Goal: Task Accomplishment & Management: Complete application form

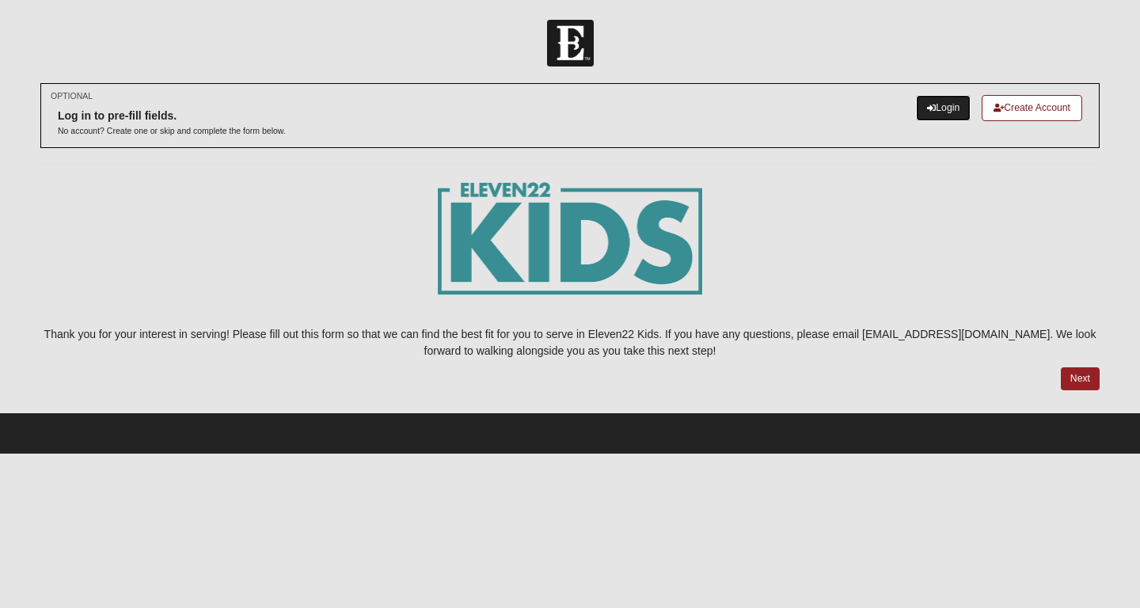
click at [951, 104] on link "Login" at bounding box center [943, 108] width 55 height 26
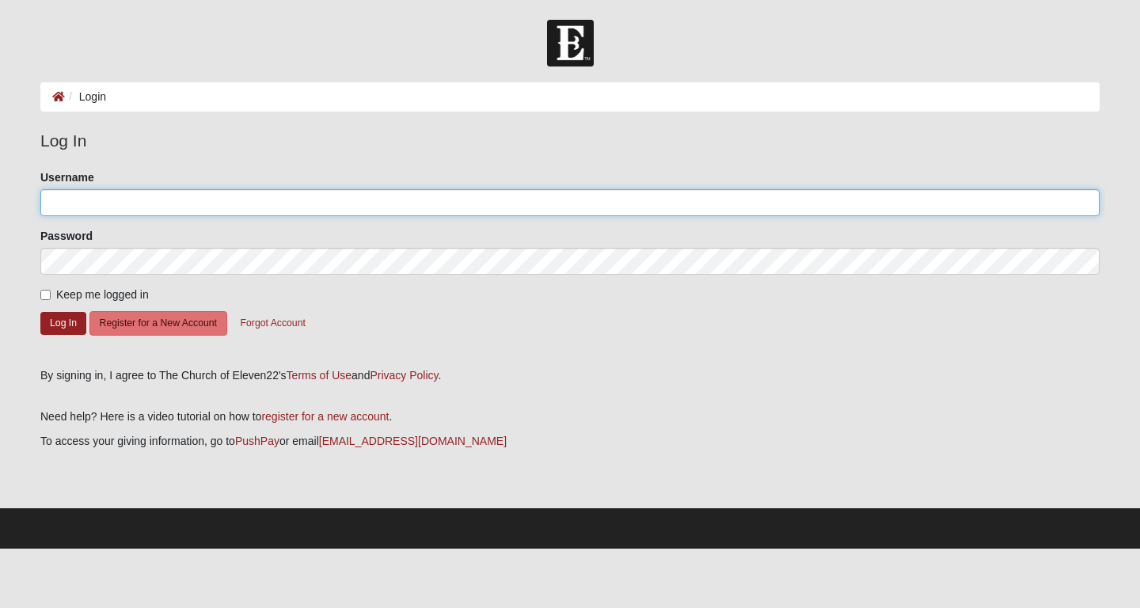
click at [306, 194] on input "Username" at bounding box center [569, 202] width 1059 height 27
type input "evelynsmalley_"
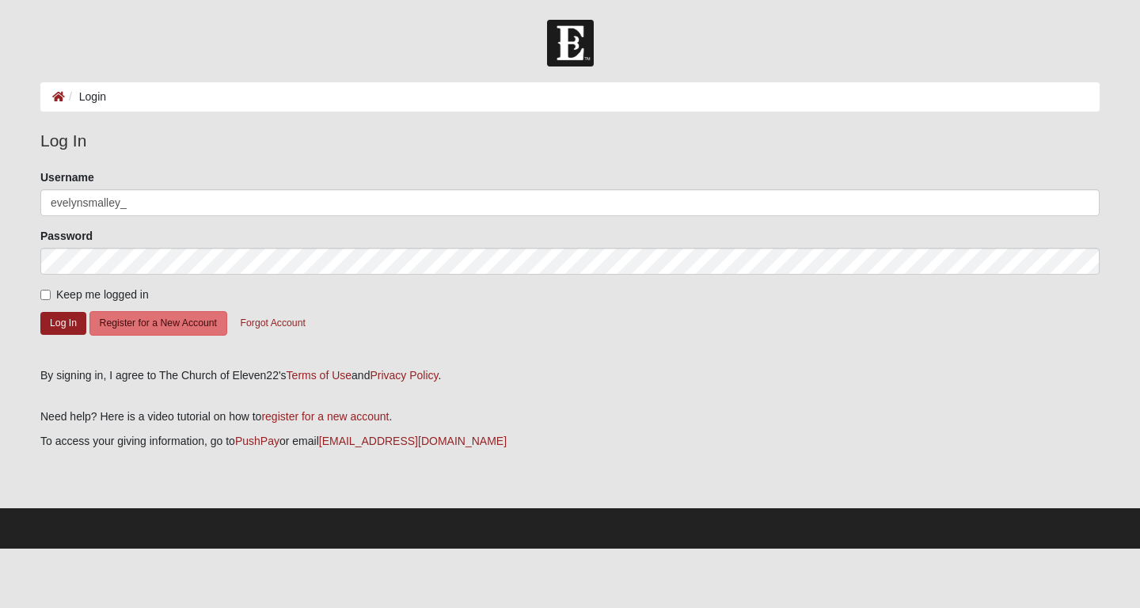
click at [75, 296] on span "Keep me logged in" at bounding box center [102, 294] width 93 height 13
click at [51, 296] on input "Keep me logged in" at bounding box center [45, 295] width 10 height 10
checkbox input "true"
click at [80, 319] on button "Log In" at bounding box center [63, 323] width 46 height 23
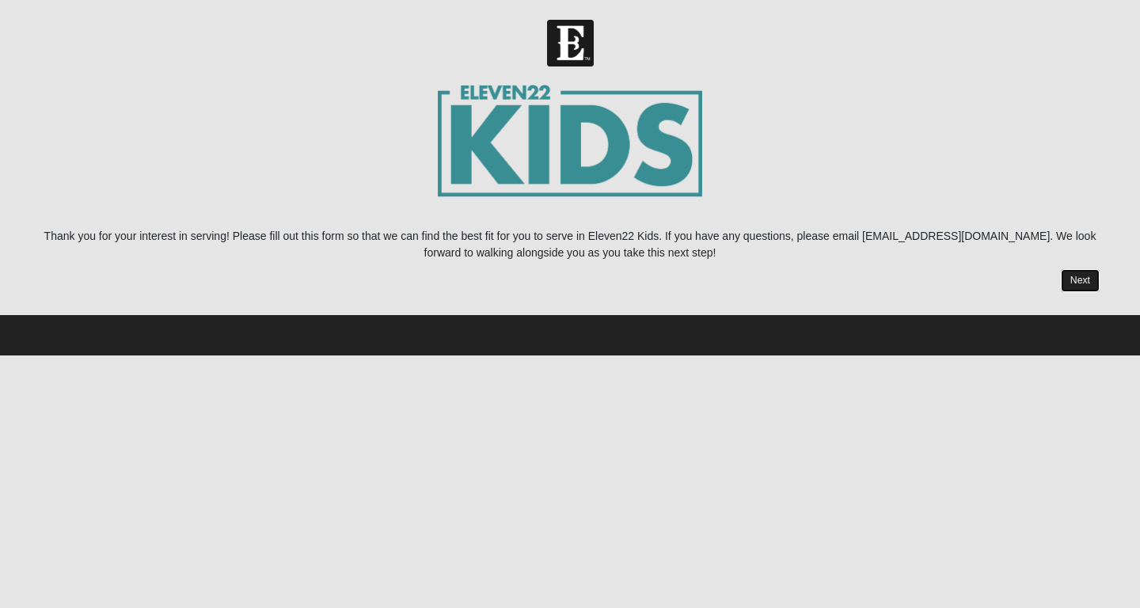
click at [1074, 272] on link "Next" at bounding box center [1080, 280] width 39 height 23
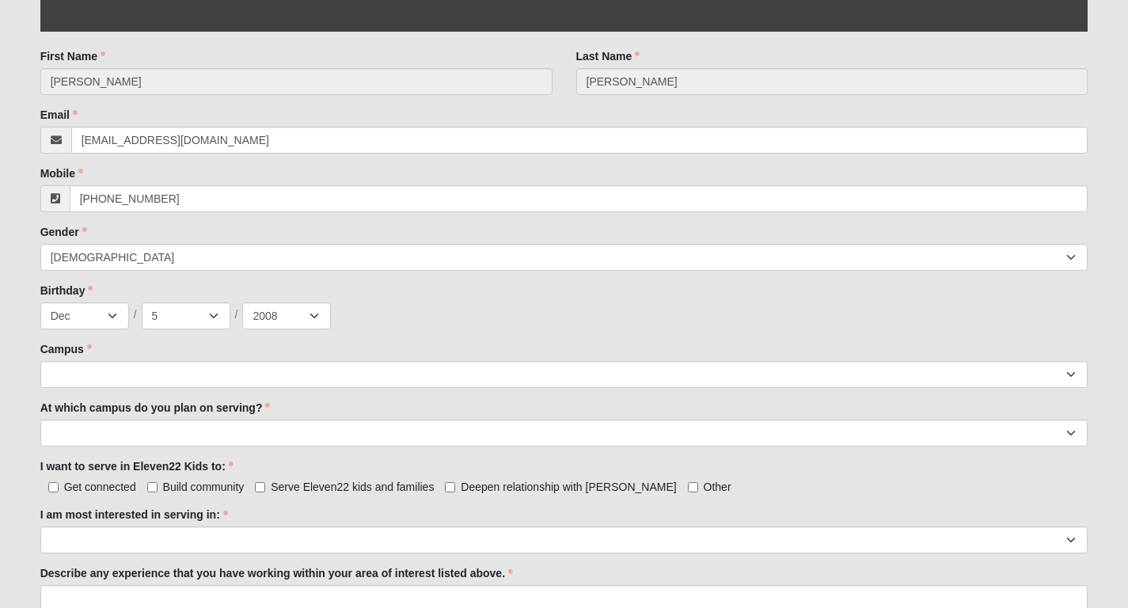
scroll to position [473, 0]
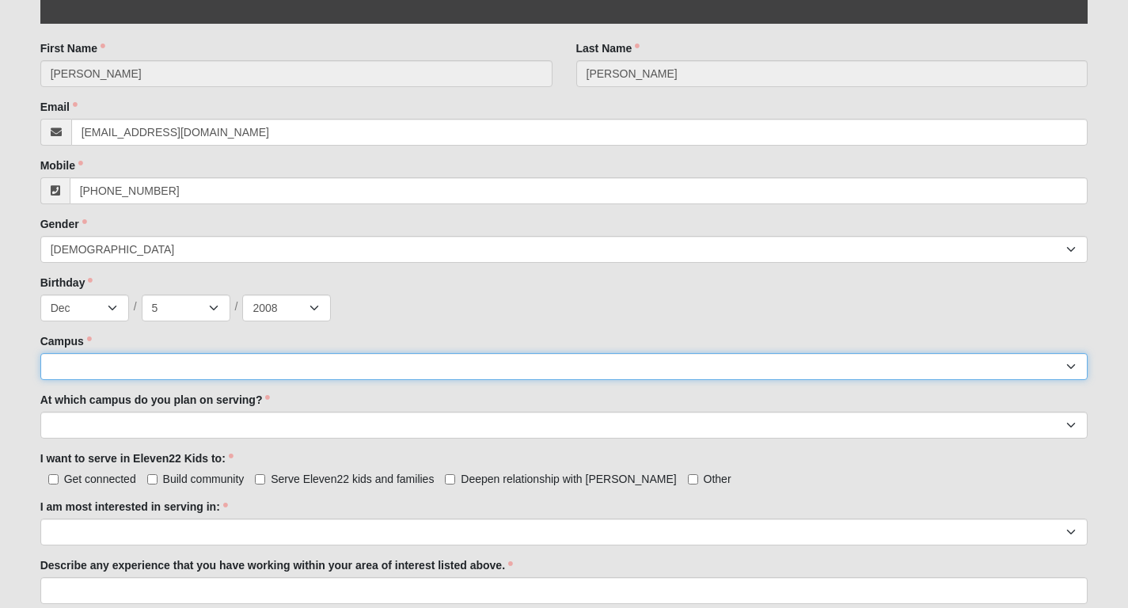
click at [158, 360] on select "Arlington Baymeadows Eleven22 Online Fleming Island Jesup Mandarin North Jax Or…" at bounding box center [564, 366] width 1048 height 27
select select "19"
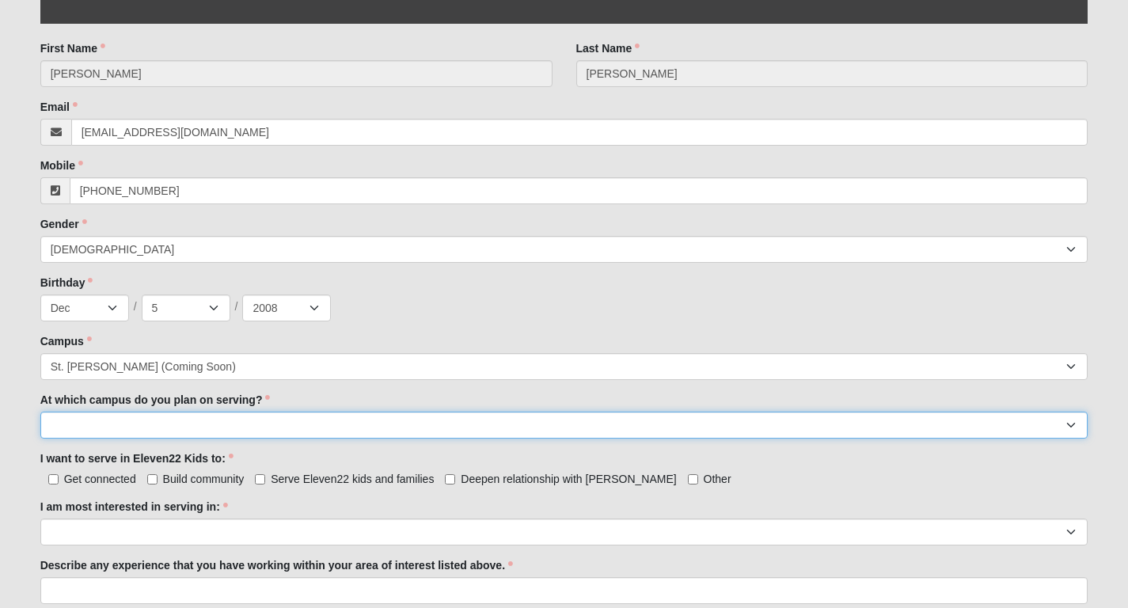
click at [150, 421] on select "Arlington Baymeadows Fleming Island Jesup Mandarin North Jax Orange Park Palatk…" at bounding box center [564, 425] width 1048 height 27
select select "St. Augustine"
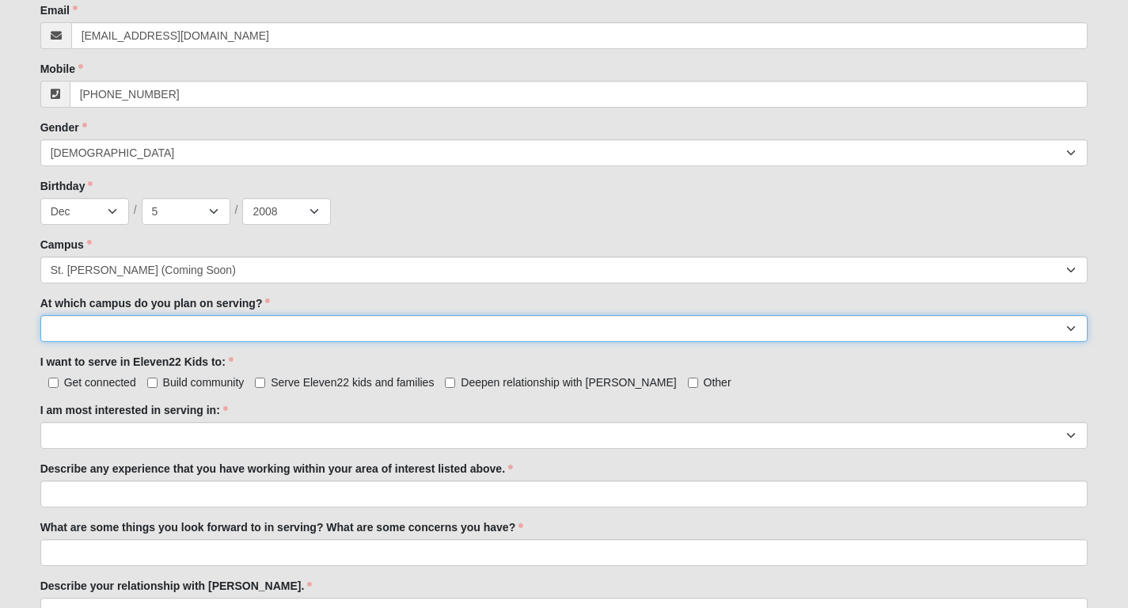
scroll to position [575, 0]
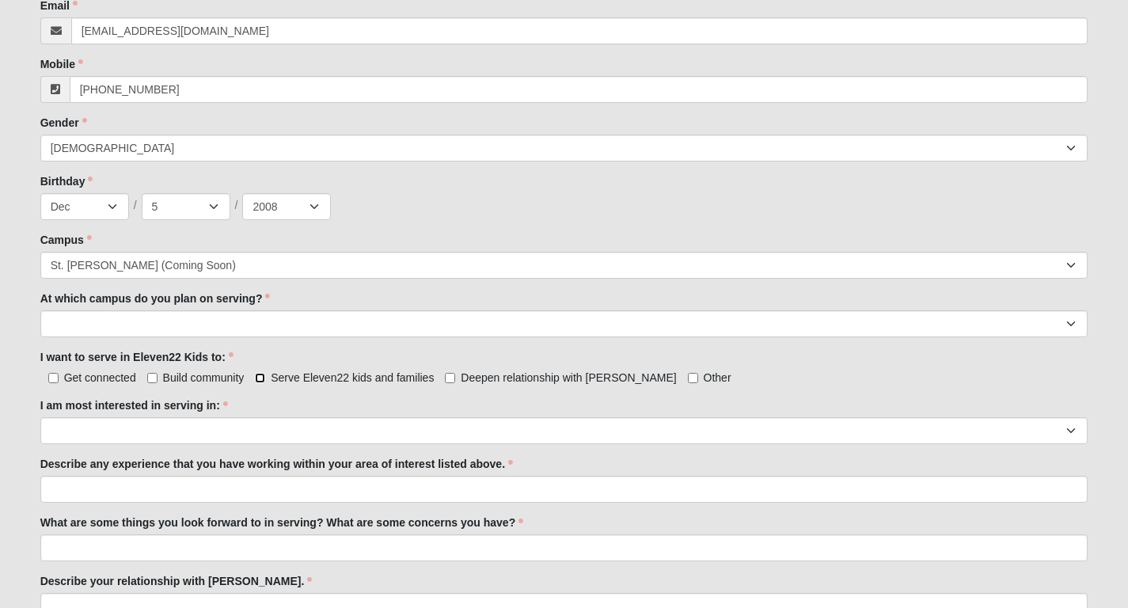
click at [260, 380] on input "Serve Eleven22 kids and families" at bounding box center [260, 378] width 10 height 10
checkbox input "true"
click at [455, 378] on input "Deepen relationship with Jesus" at bounding box center [450, 378] width 10 height 10
checkbox input "true"
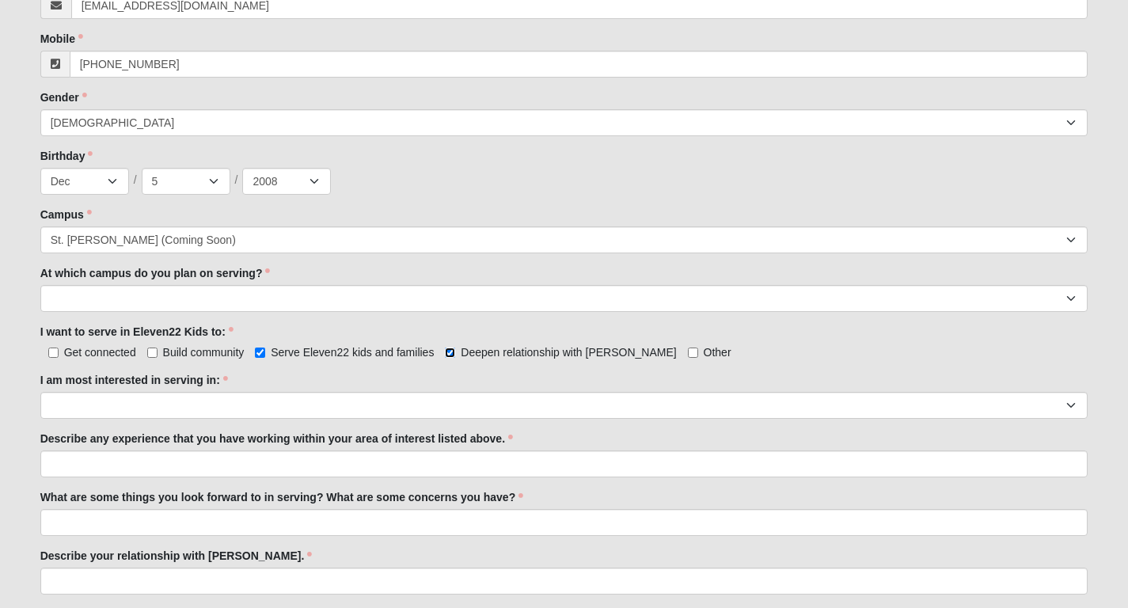
scroll to position [603, 0]
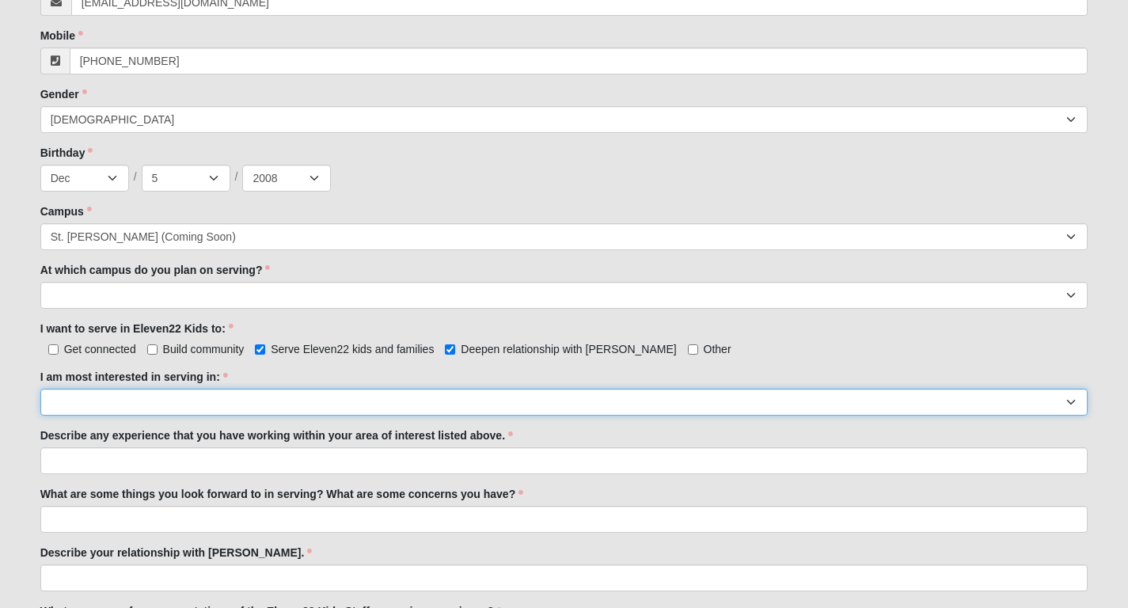
click at [294, 406] on select "Registration Tour Guide Preschool Disciple Group Leader Elementary Disciple Gro…" at bounding box center [564, 402] width 1048 height 27
select select "Undecided"
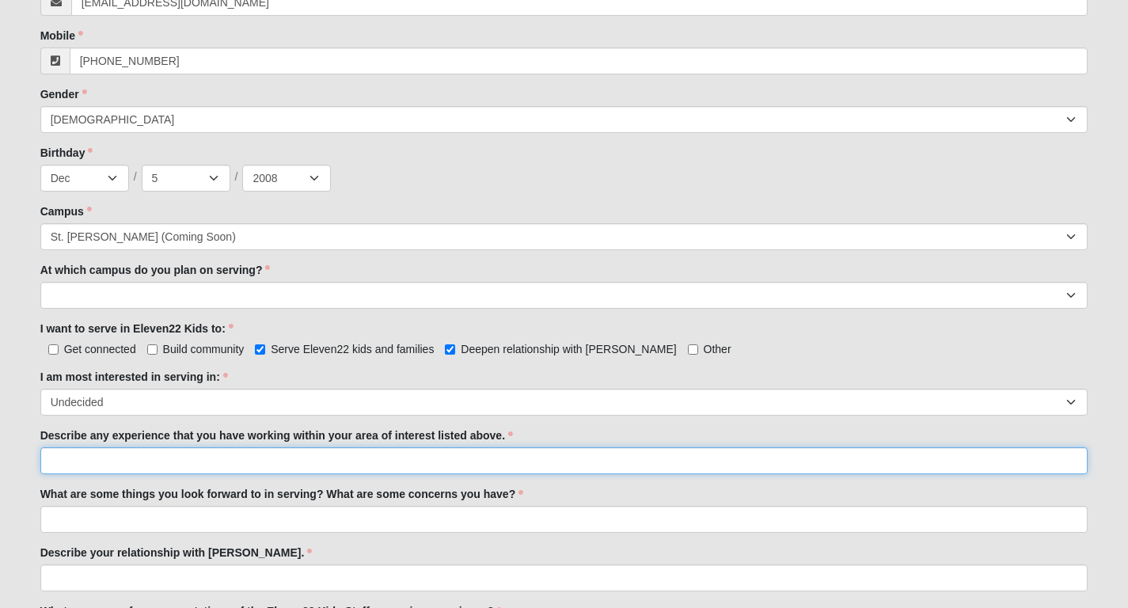
click at [259, 462] on input "Describe any experience that you have working within your area of interest list…" at bounding box center [564, 460] width 1048 height 27
paste input "I have served in child ministry for many years in a few different churches, mos…"
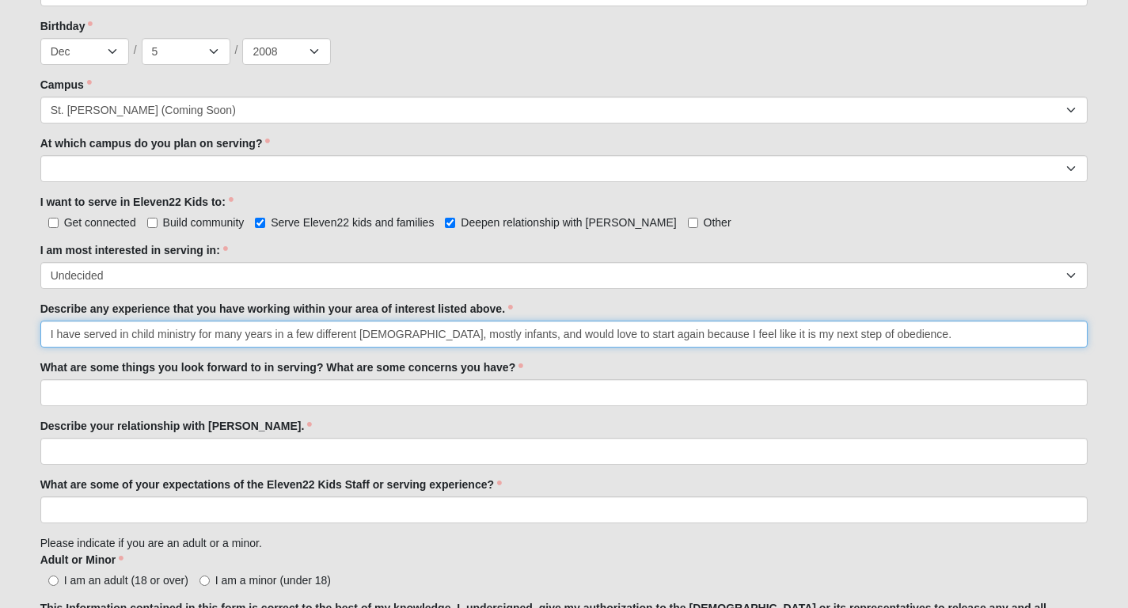
scroll to position [758, 0]
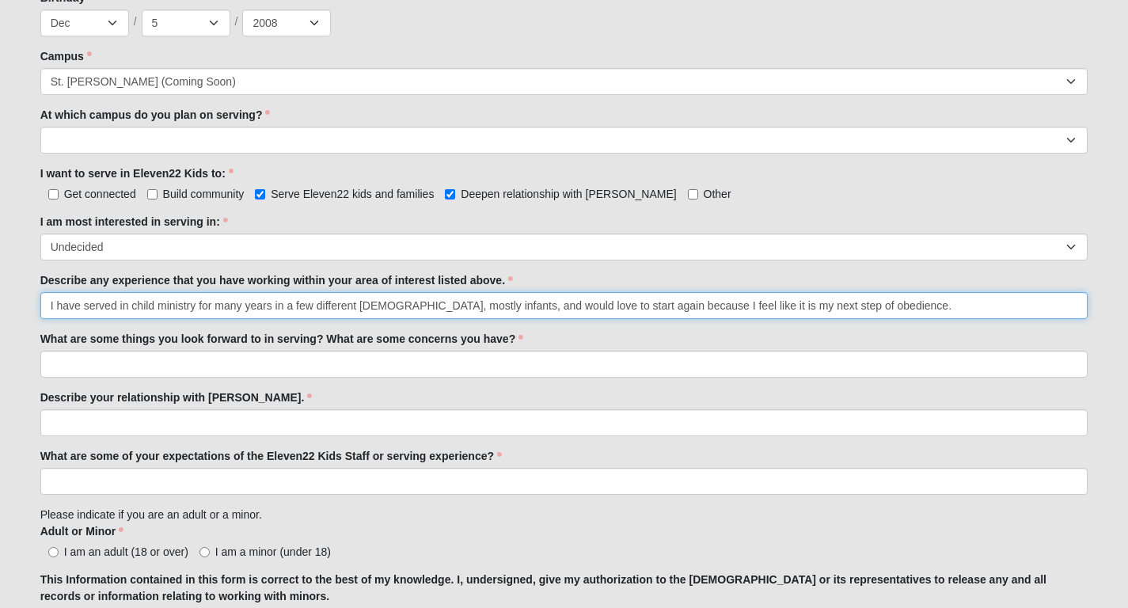
type input "I have served in child ministry for many years in a few different churches, mos…"
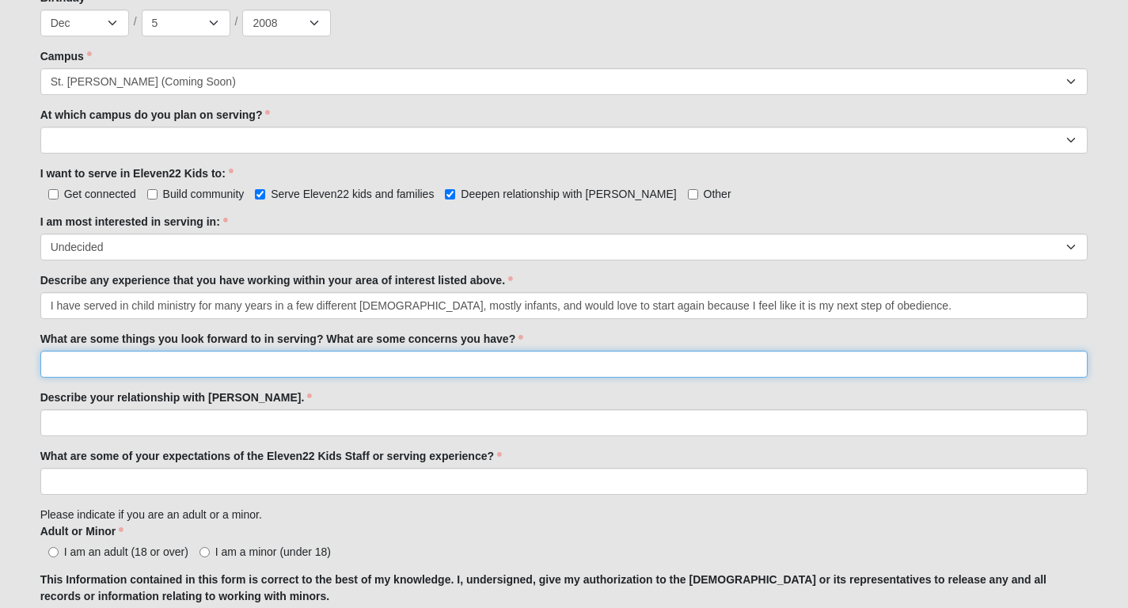
click at [127, 366] on input "What are some things you look forward to in serving? What are some concerns you…" at bounding box center [564, 364] width 1048 height 27
paste input "I look forward to being with the children and serving their parents by maintain…"
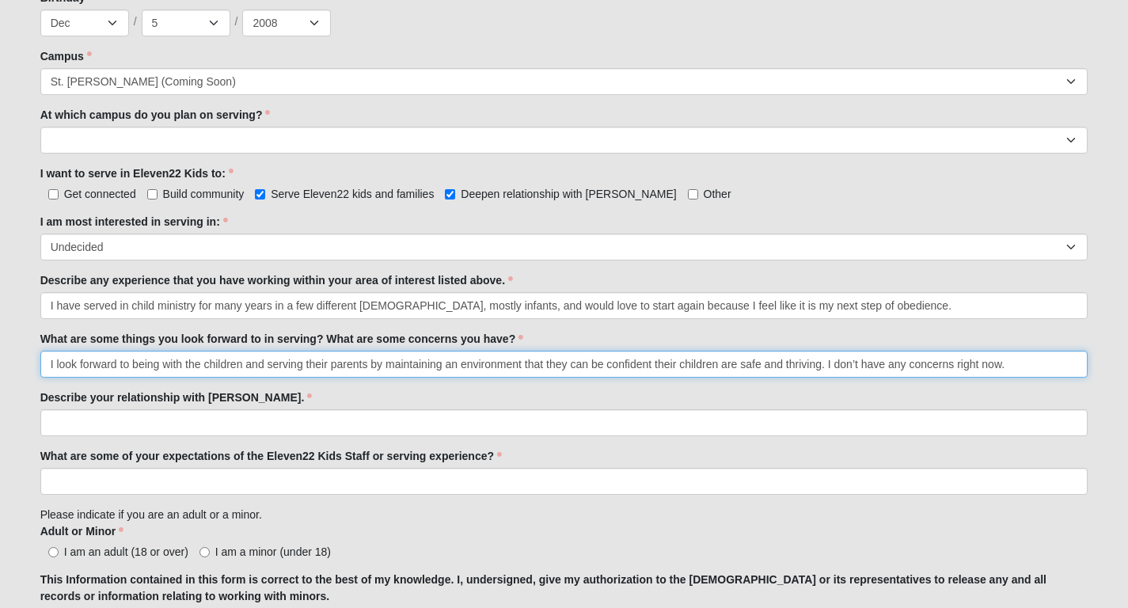
type input "I look forward to being with the children and serving their parents by maintain…"
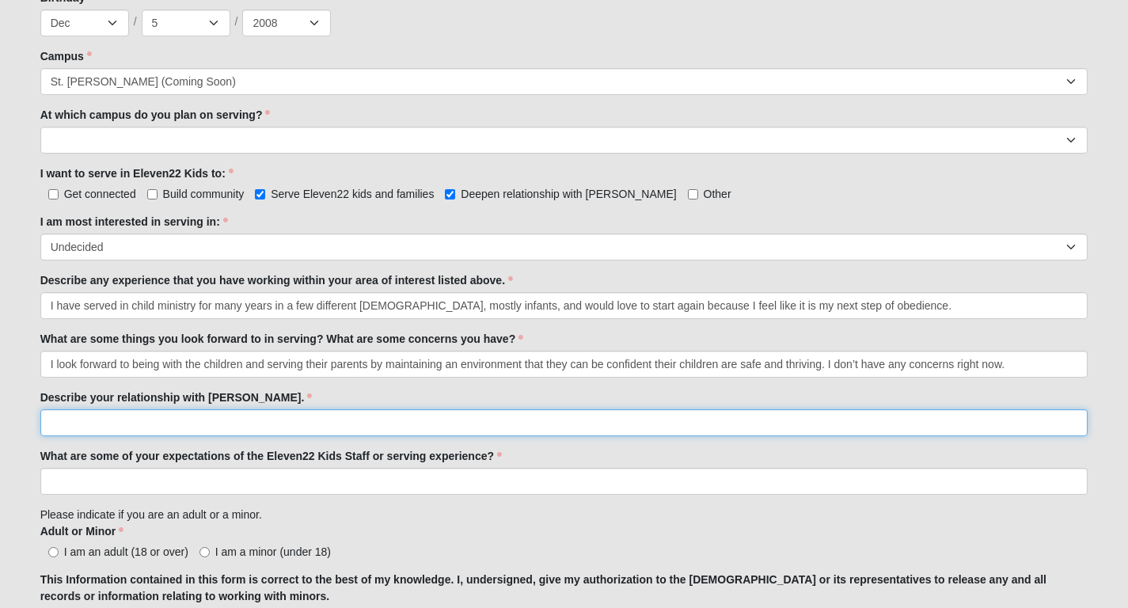
click at [154, 429] on input "Describe your relationship with Jesus." at bounding box center [564, 422] width 1048 height 27
paste input "I am deepening my relationship with Jesus every day, especially since coming to…"
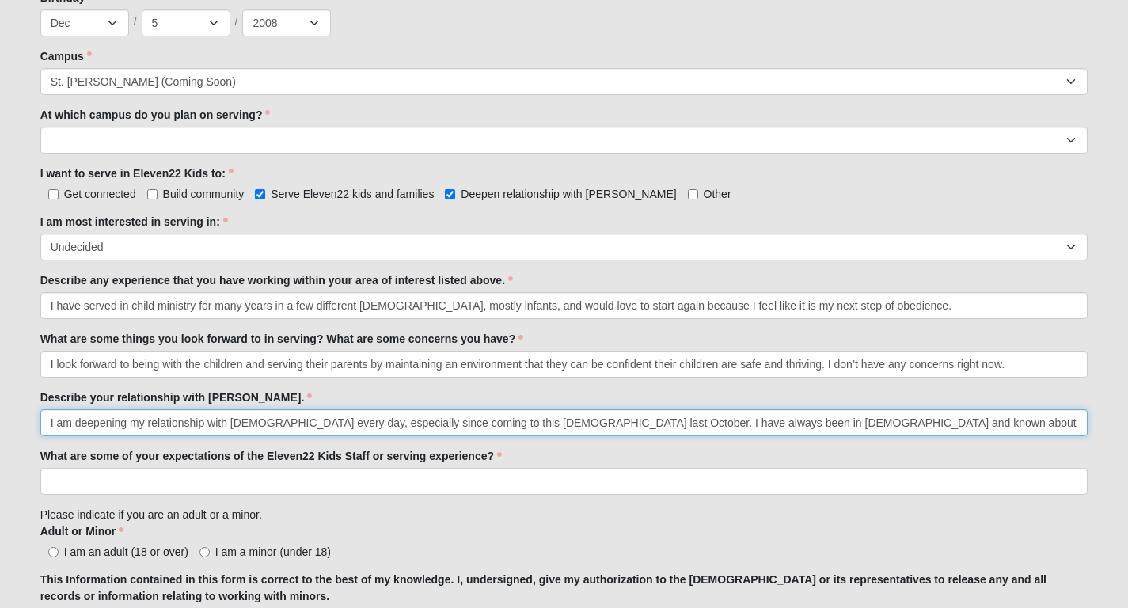
scroll to position [0, 875]
type input "I am deepening my relationship with Jesus every day, especially since coming to…"
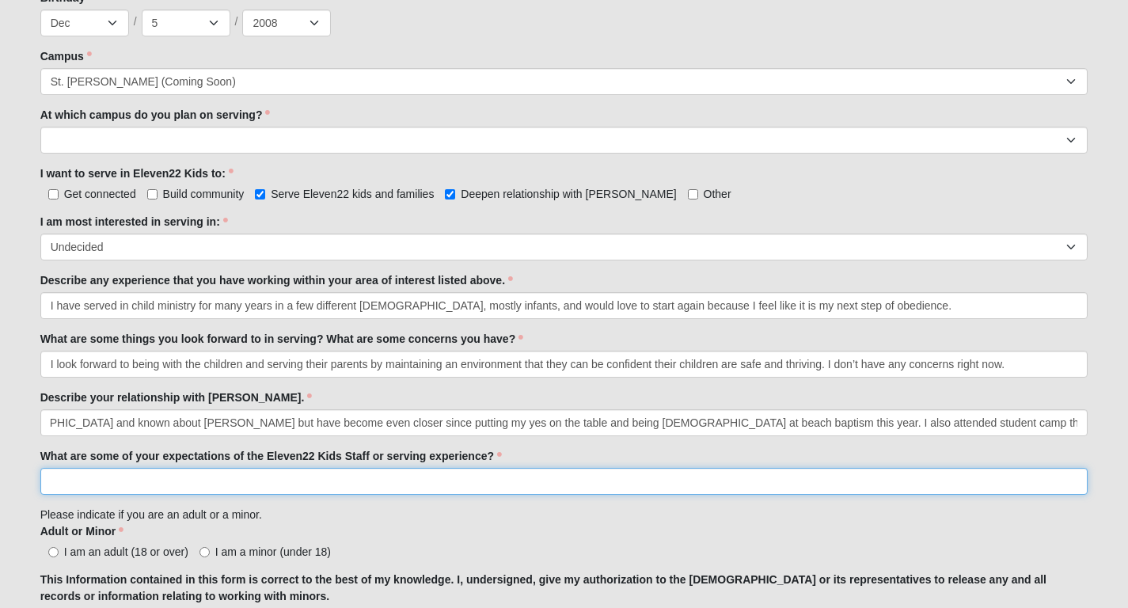
click at [118, 490] on input "What are some of your expectations of the Eleven22 Kids Staff or serving experi…" at bounding box center [564, 481] width 1048 height 27
paste input "I would love to serve with infants"
click at [174, 477] on input "I would love to serve with infants" at bounding box center [564, 481] width 1048 height 27
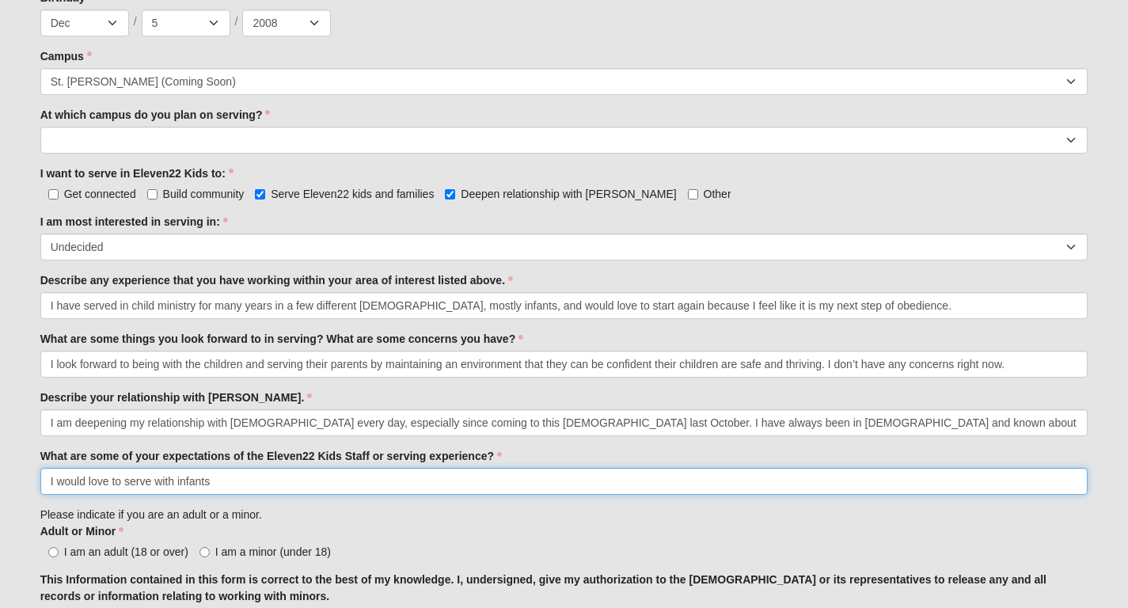
click at [168, 482] on input "I would love to serve with infants" at bounding box center [564, 481] width 1048 height 27
click at [237, 477] on input "I would love to serve in the infants" at bounding box center [564, 481] width 1048 height 27
type input "I would love to serve in the infants room"
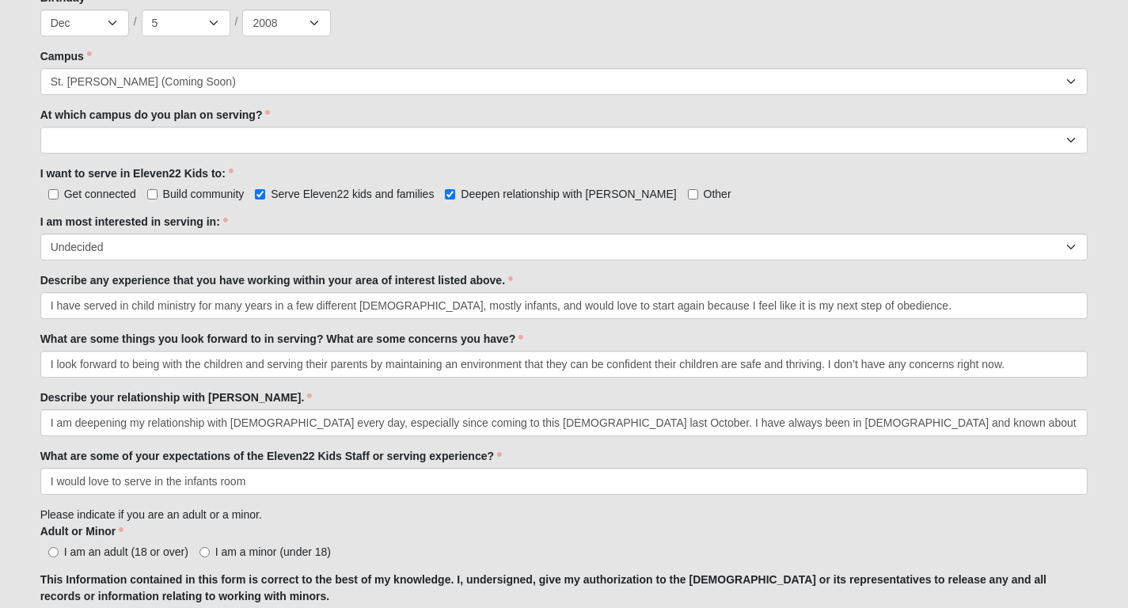
click at [216, 556] on span "I am a minor (under 18)" at bounding box center [273, 551] width 116 height 13
click at [210, 556] on input "I am a minor (under 18)" at bounding box center [204, 552] width 10 height 10
radio input "true"
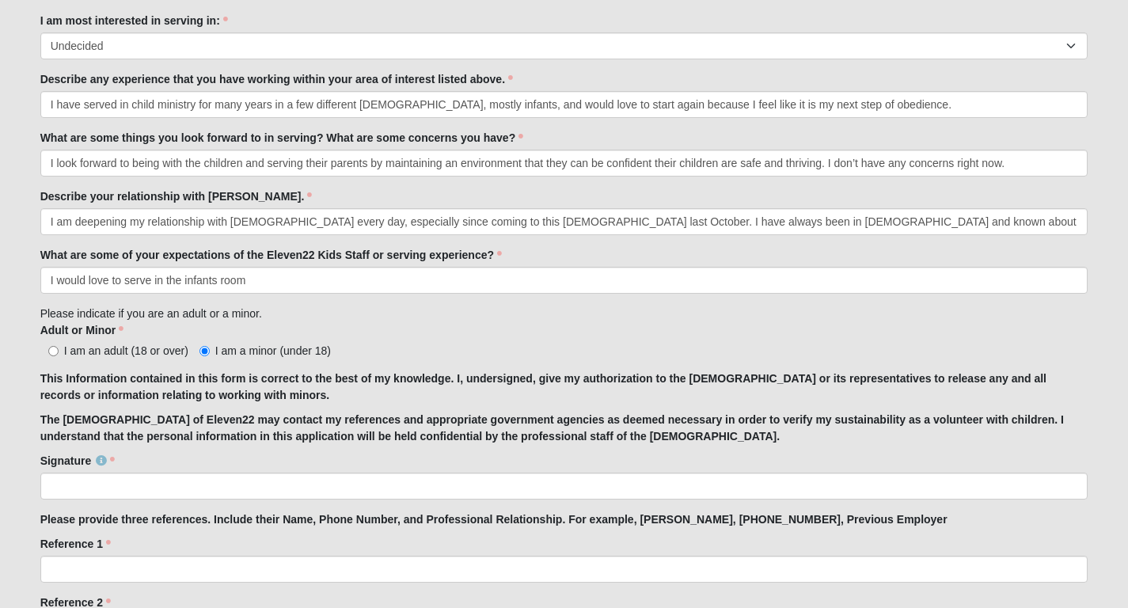
scroll to position [970, 0]
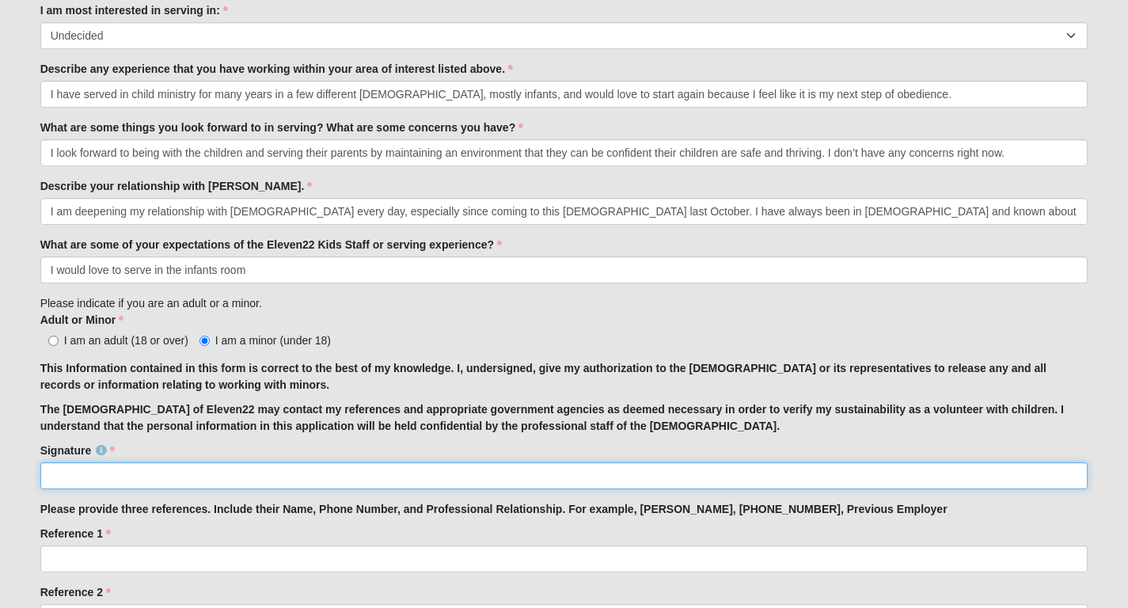
click at [237, 480] on input "Signature" at bounding box center [564, 475] width 1048 height 27
type input "e"
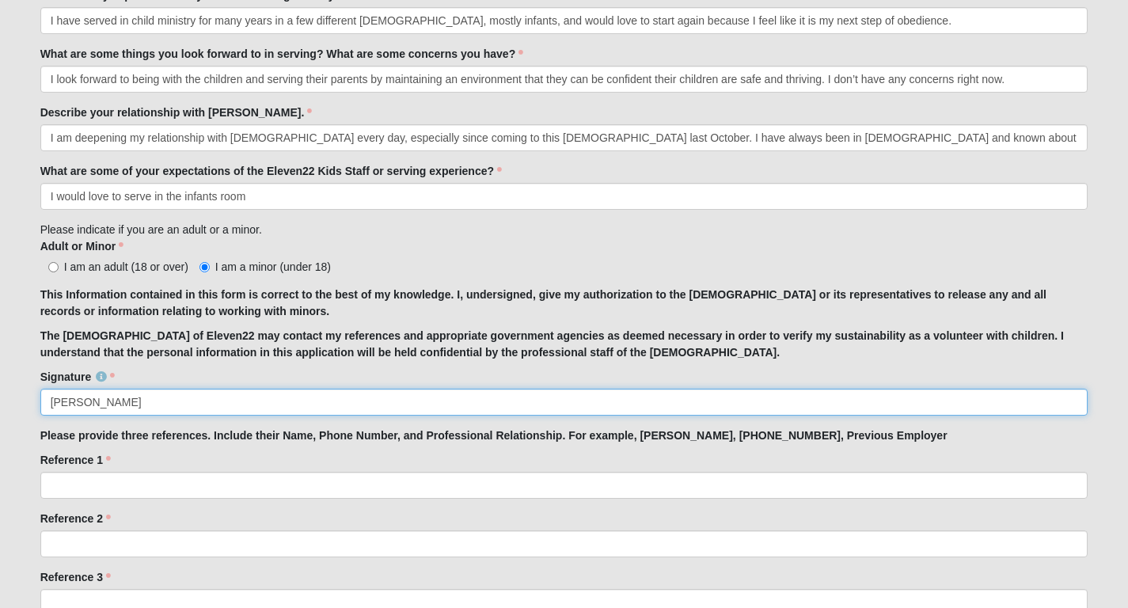
scroll to position [1058, 0]
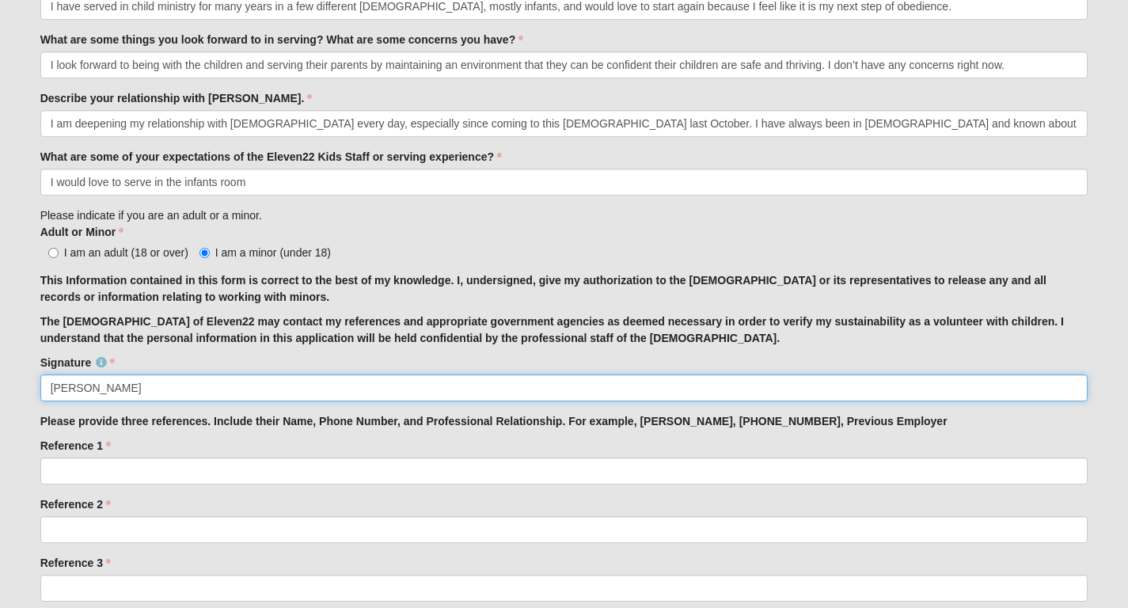
type input "Evelyn Smalley"
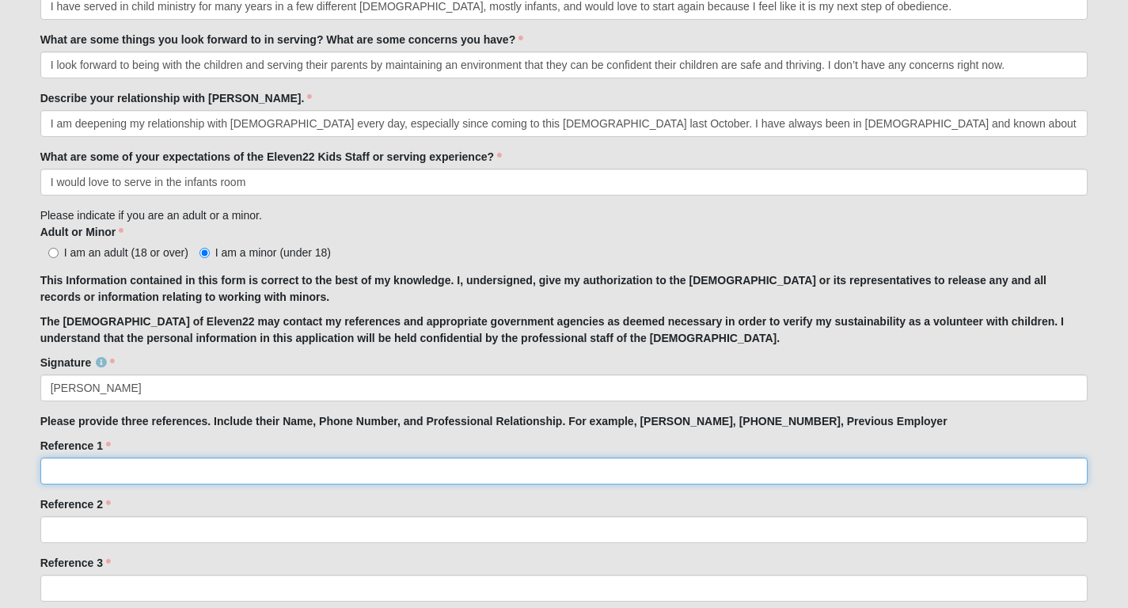
click at [225, 466] on input "Reference 1" at bounding box center [564, 471] width 1048 height 27
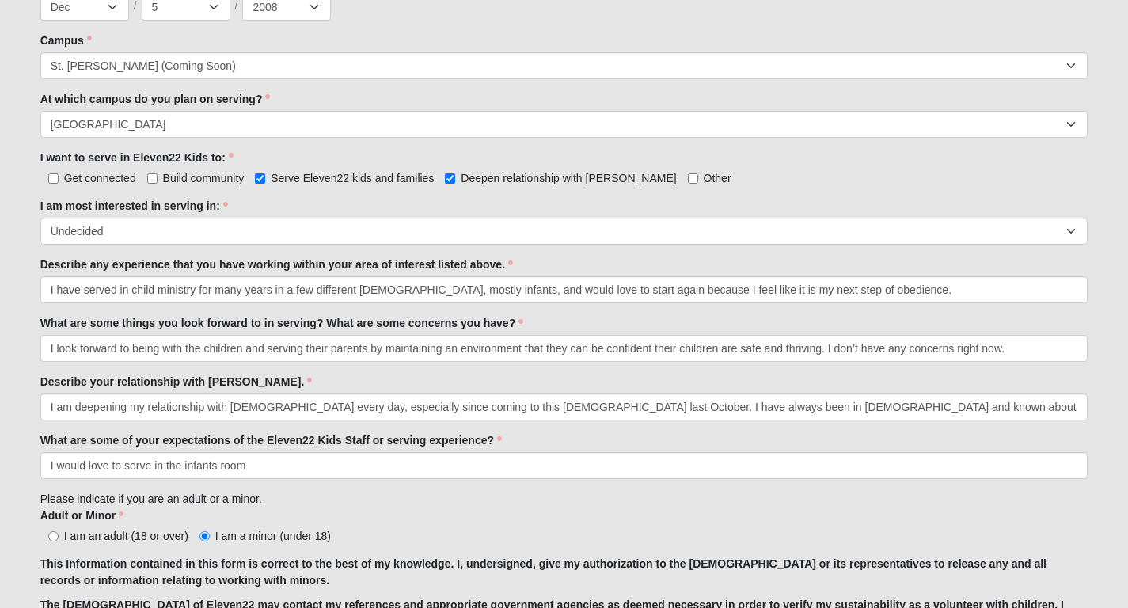
scroll to position [795, 0]
